Goal: Task Accomplishment & Management: Use online tool/utility

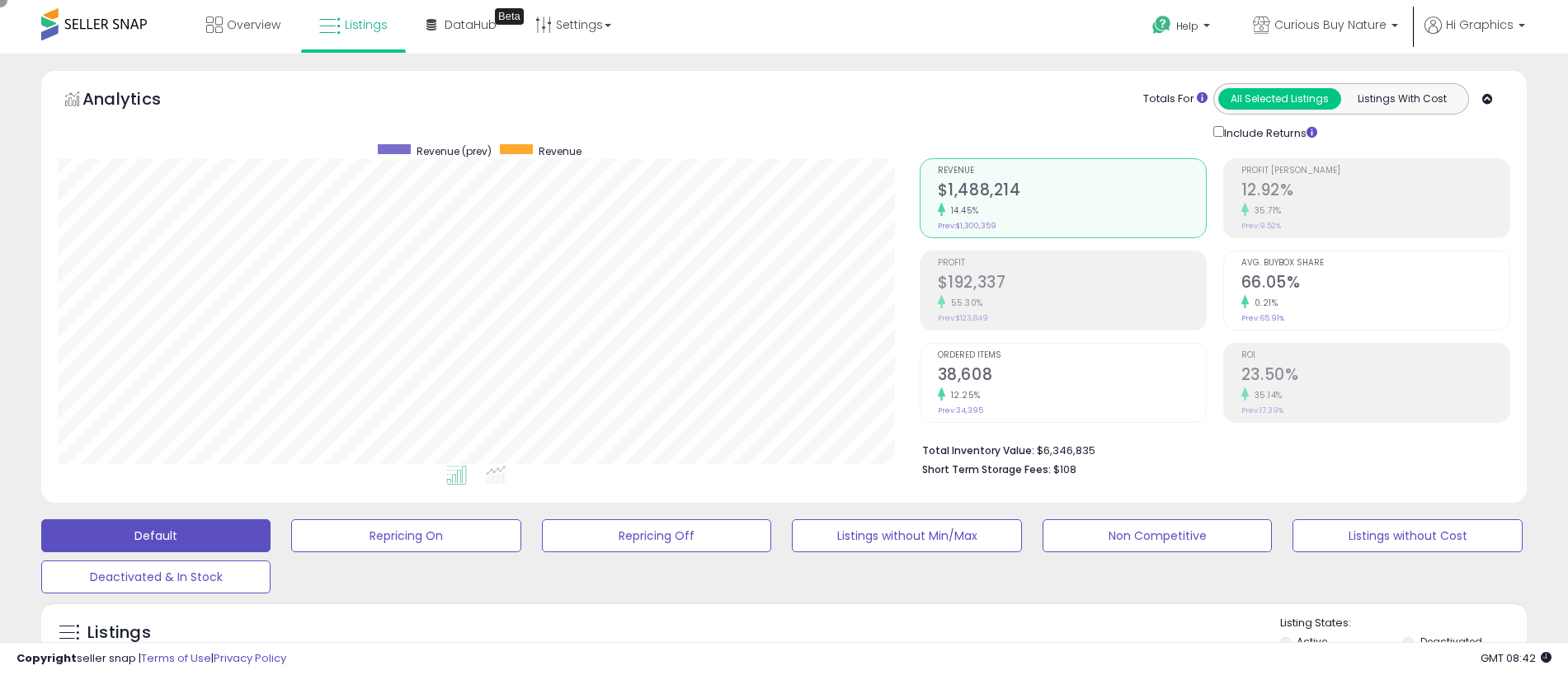
scroll to position [338, 862]
click at [1333, 24] on span "Curious Buy Nature" at bounding box center [1330, 25] width 112 height 17
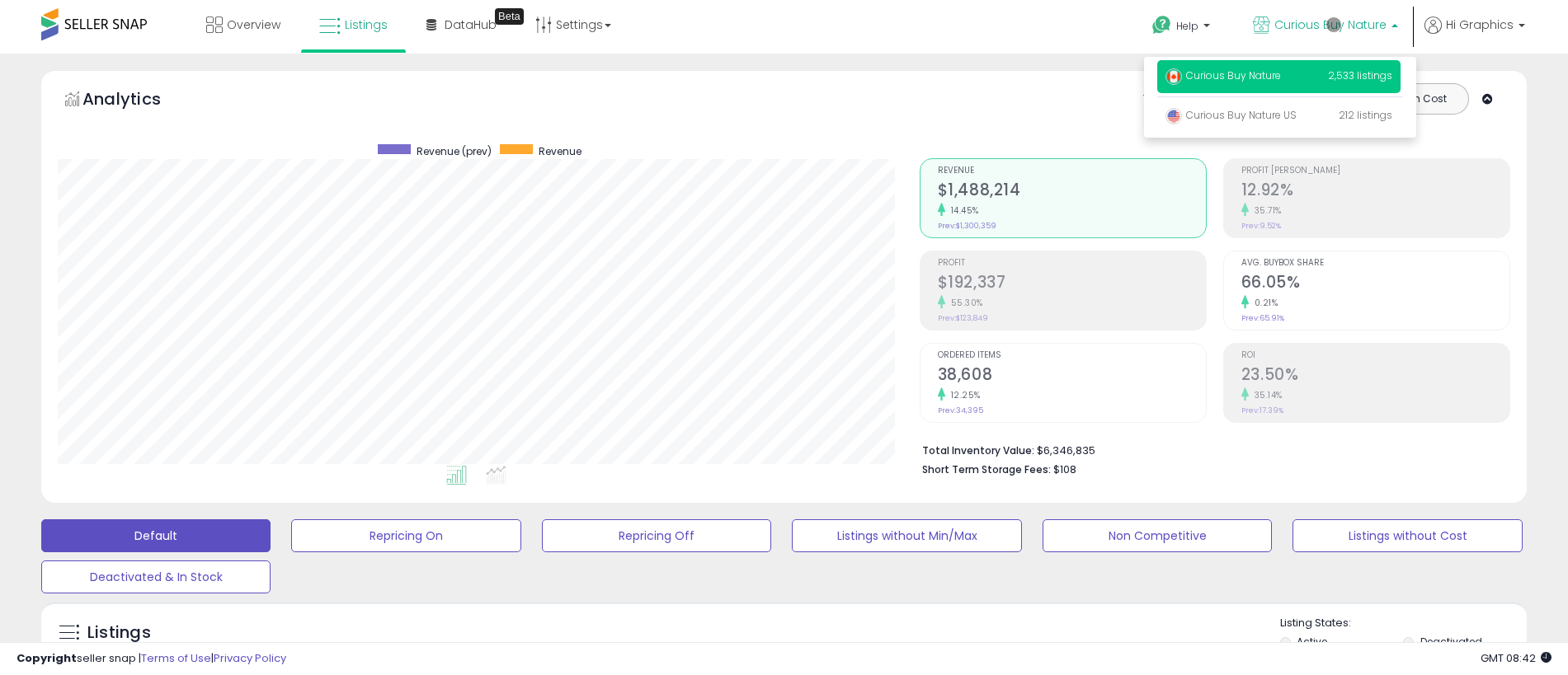
click at [1282, 78] on p "Curious Buy Nature 2,533 listings" at bounding box center [1279, 76] width 243 height 33
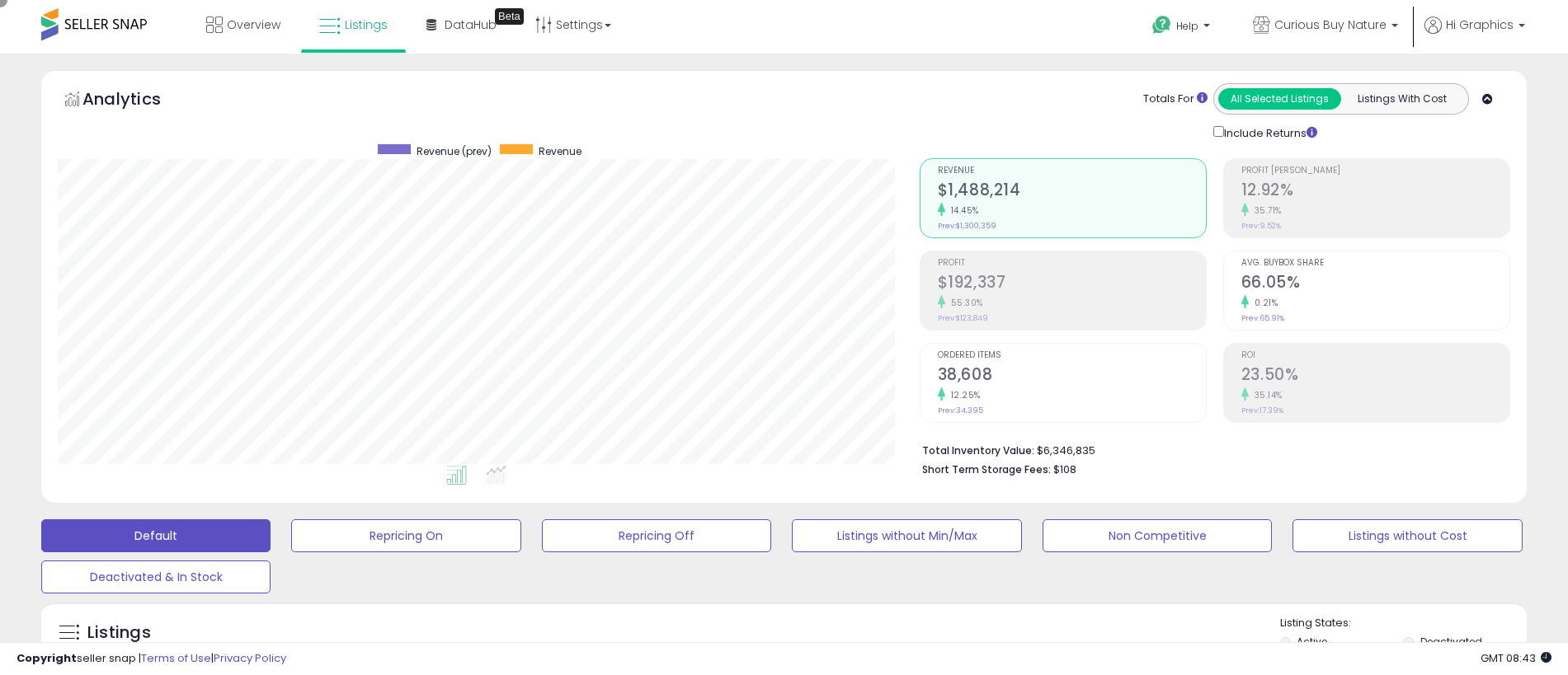
scroll to position [367, 0]
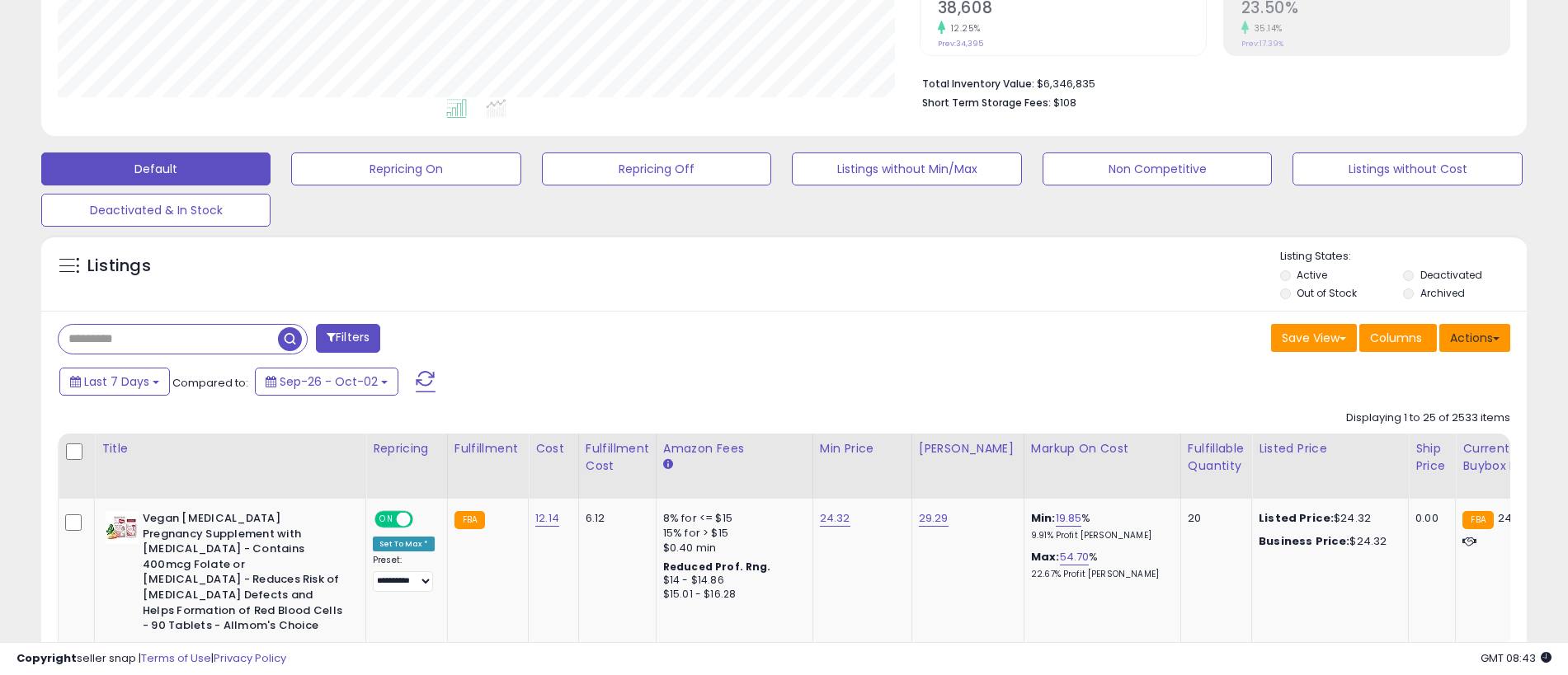
click at [1474, 338] on button "Actions" at bounding box center [1474, 338] width 71 height 28
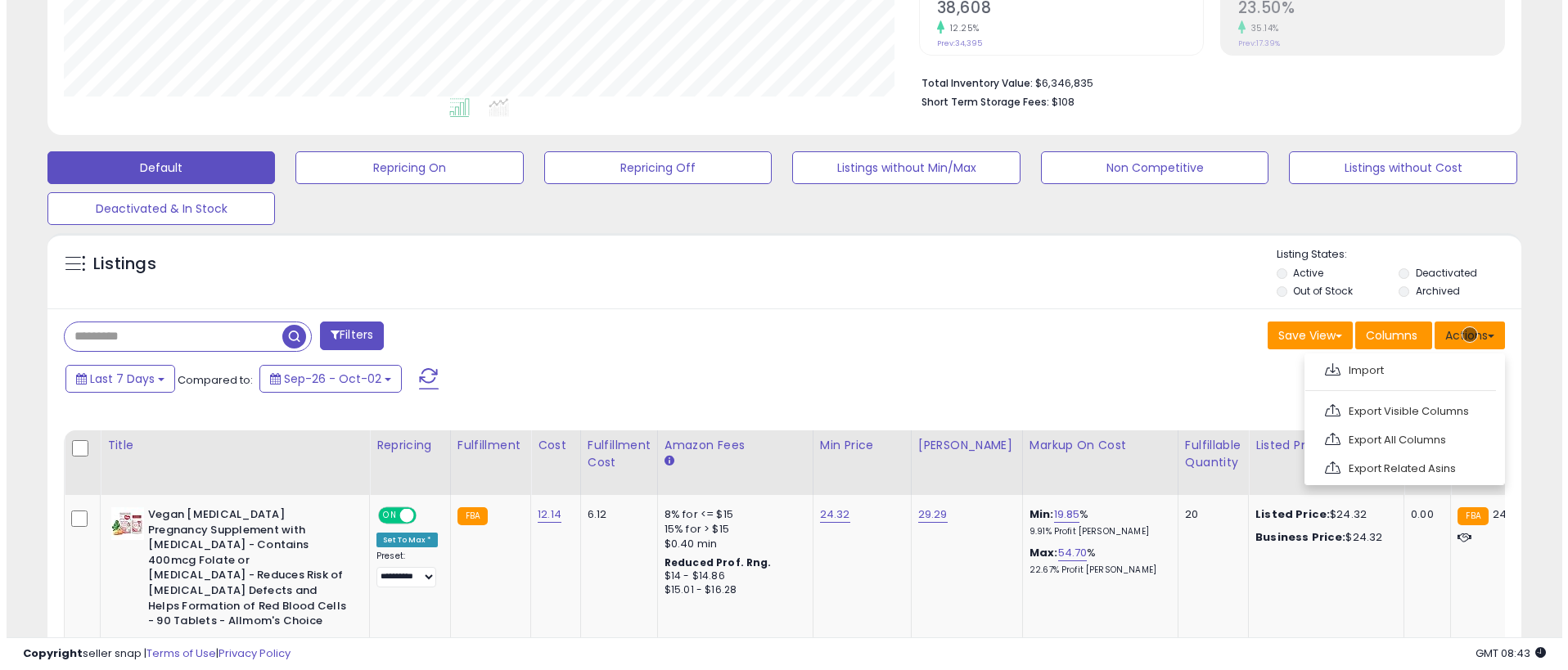
scroll to position [399, 0]
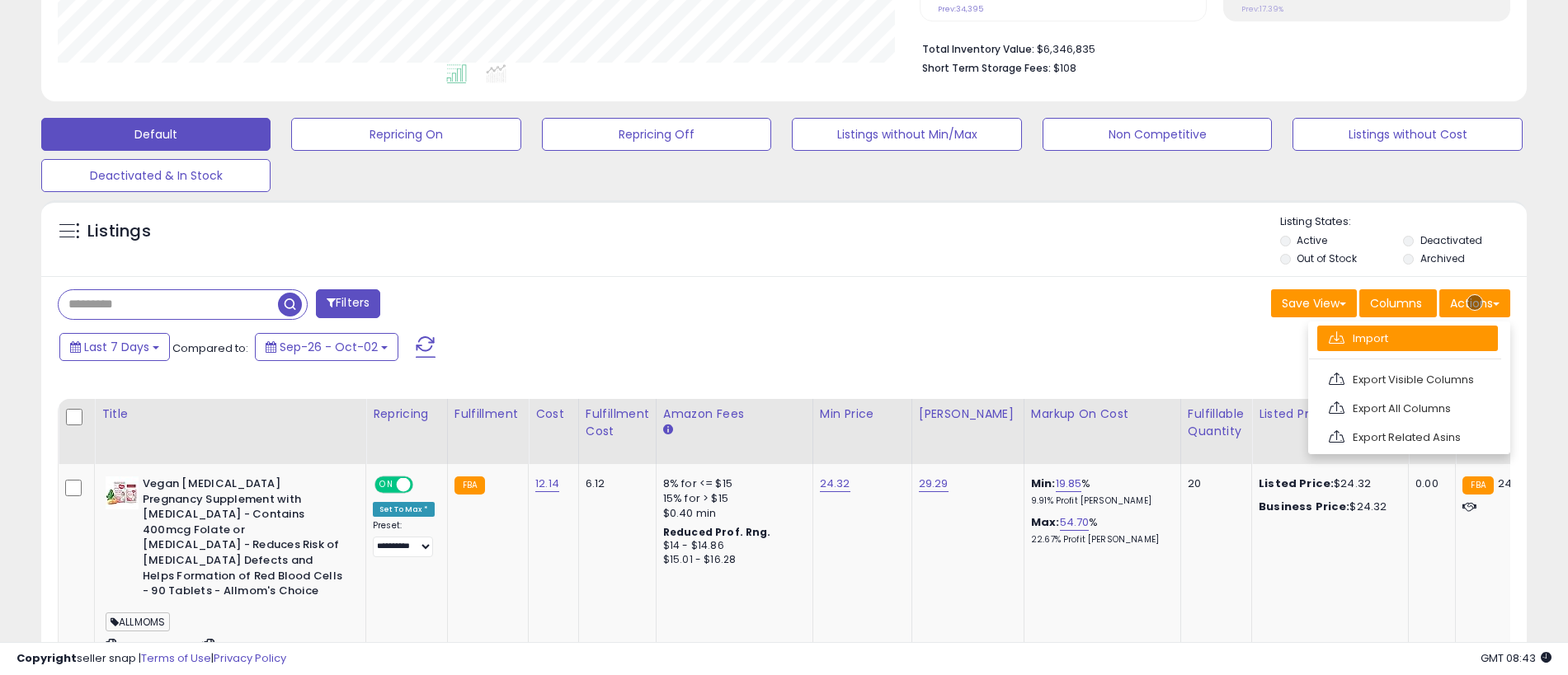
click at [1407, 338] on link "Import" at bounding box center [1408, 338] width 181 height 25
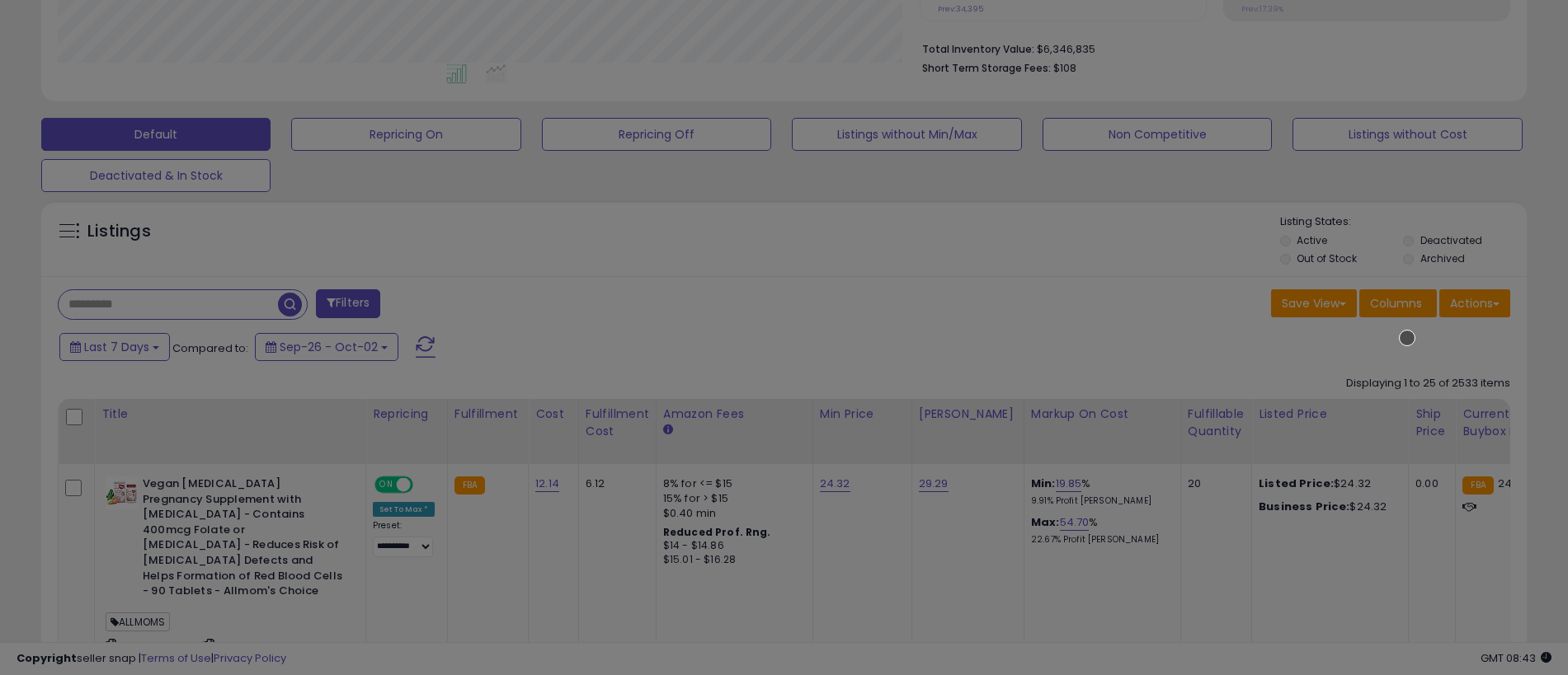
scroll to position [338, 868]
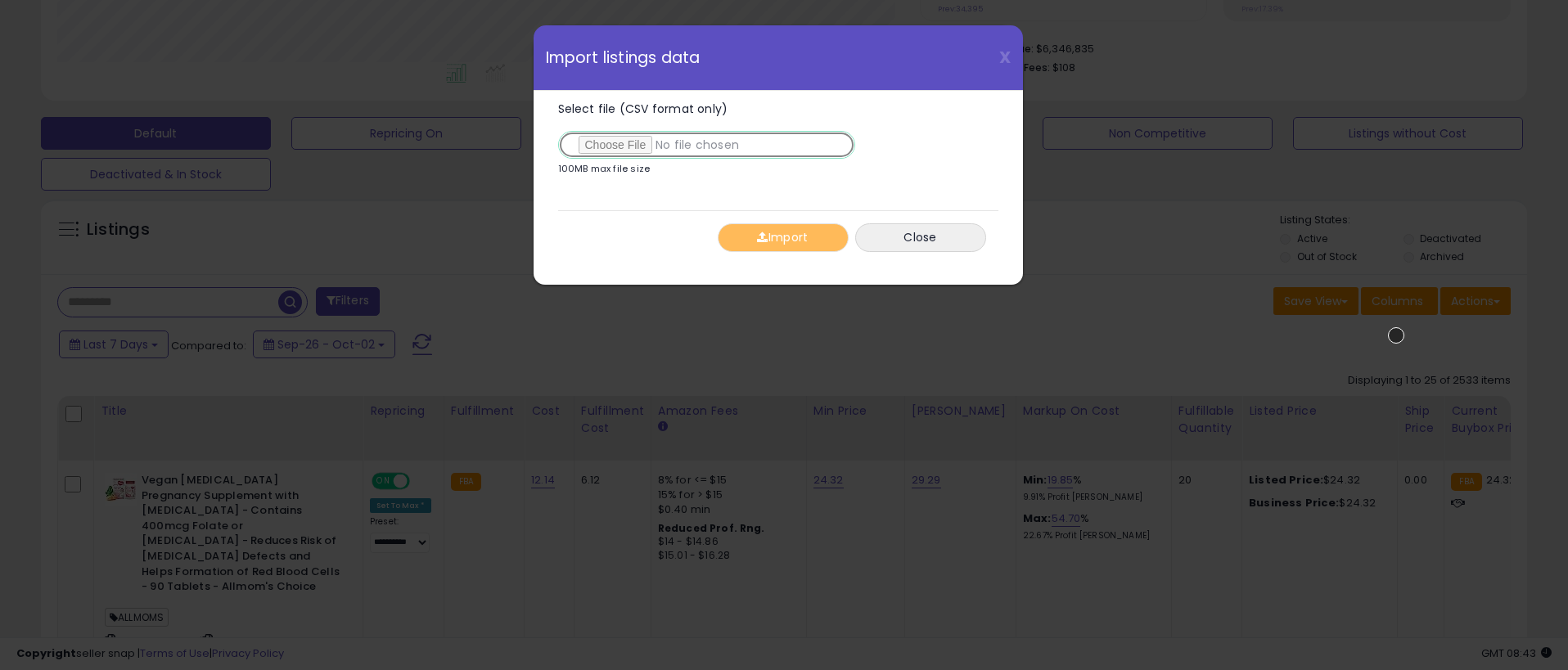
click at [703, 145] on input "Select file (CSV format only)" at bounding box center [707, 144] width 297 height 28
type input "**********"
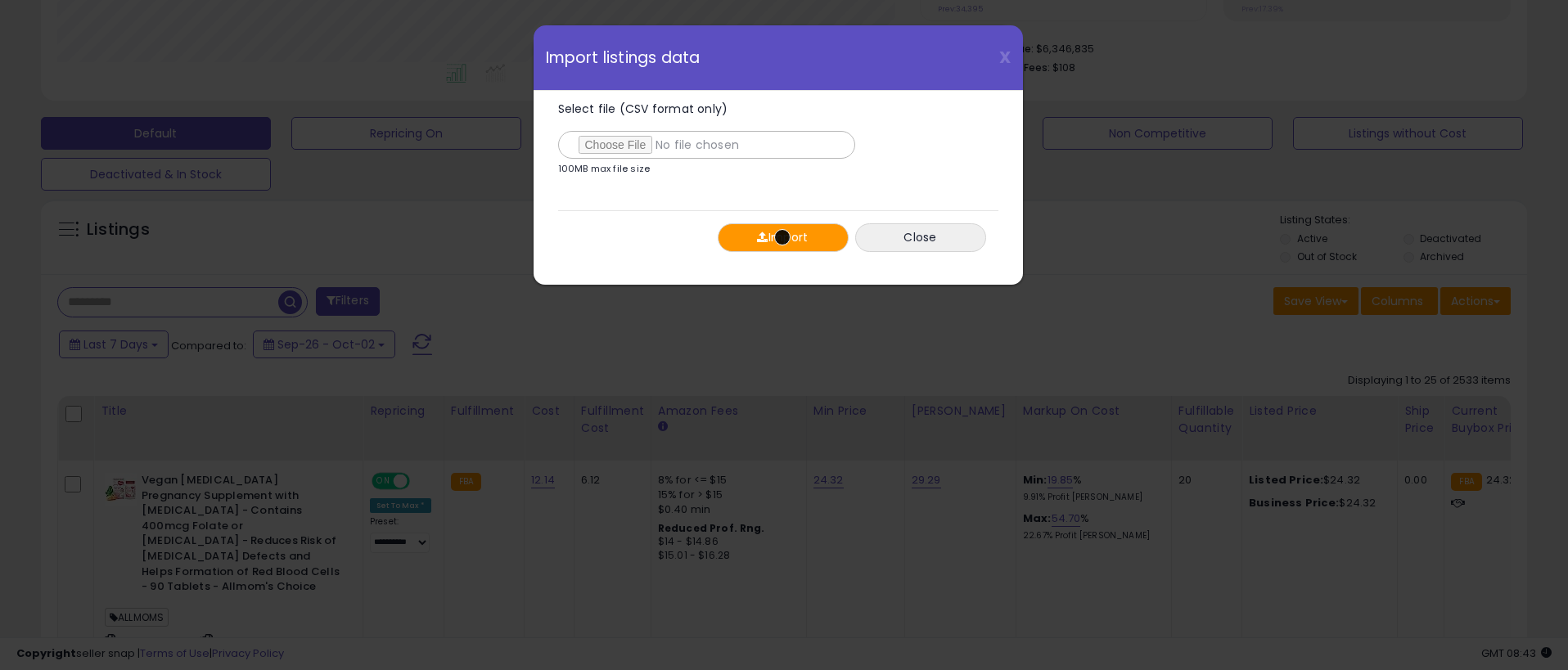
click at [782, 237] on button "Import" at bounding box center [783, 238] width 131 height 28
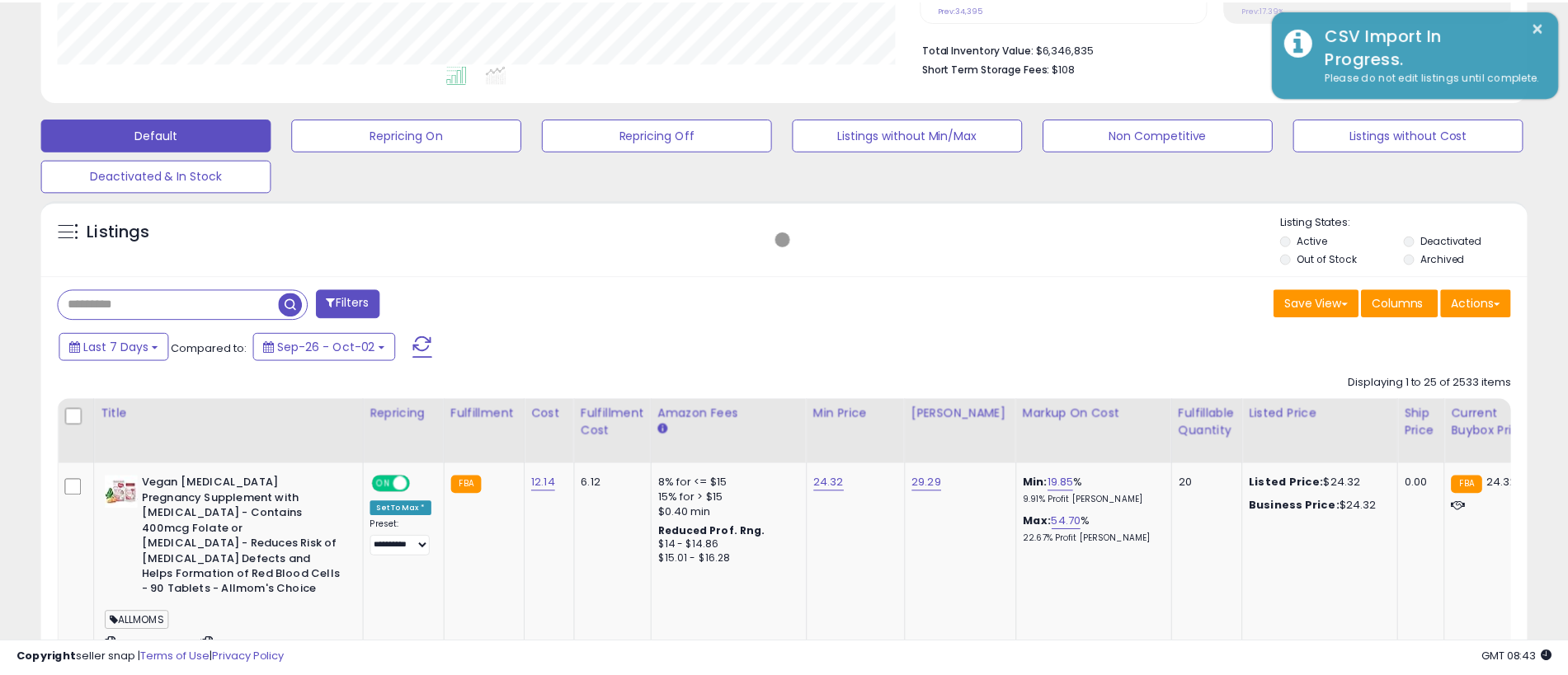
scroll to position [824253, 823893]
